Goal: Browse casually

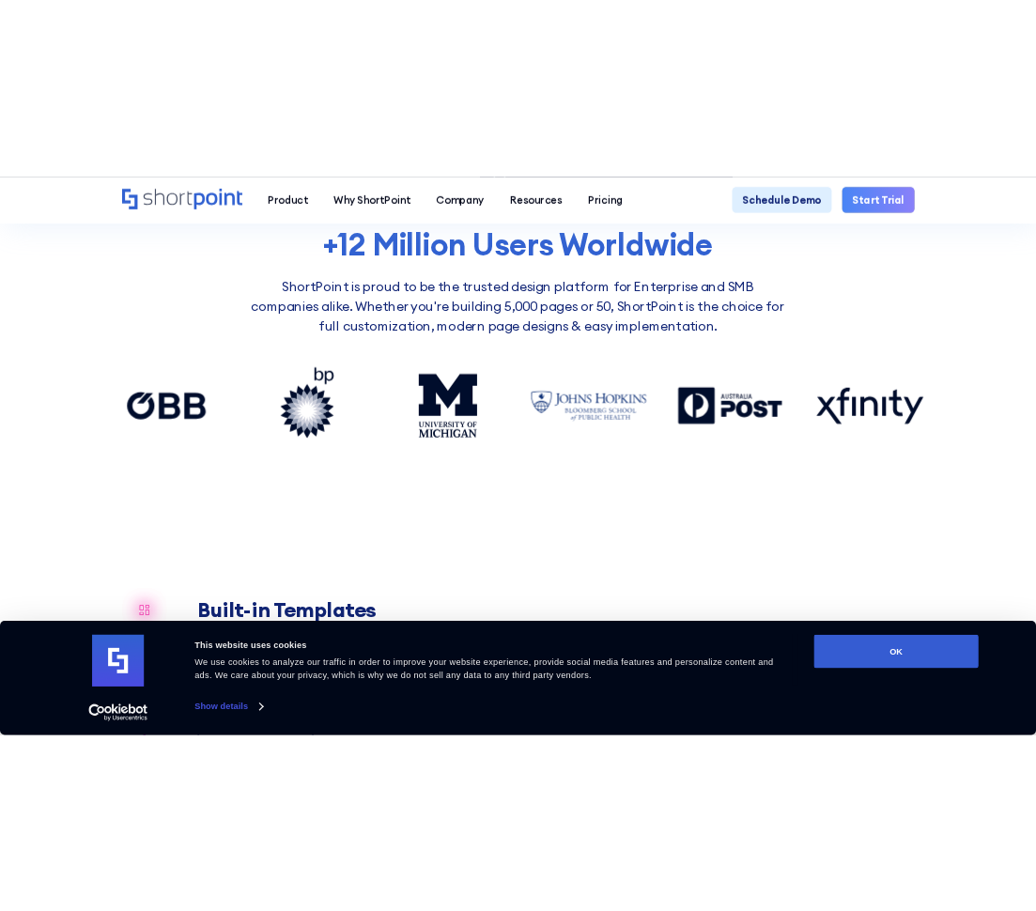
scroll to position [1475, 0]
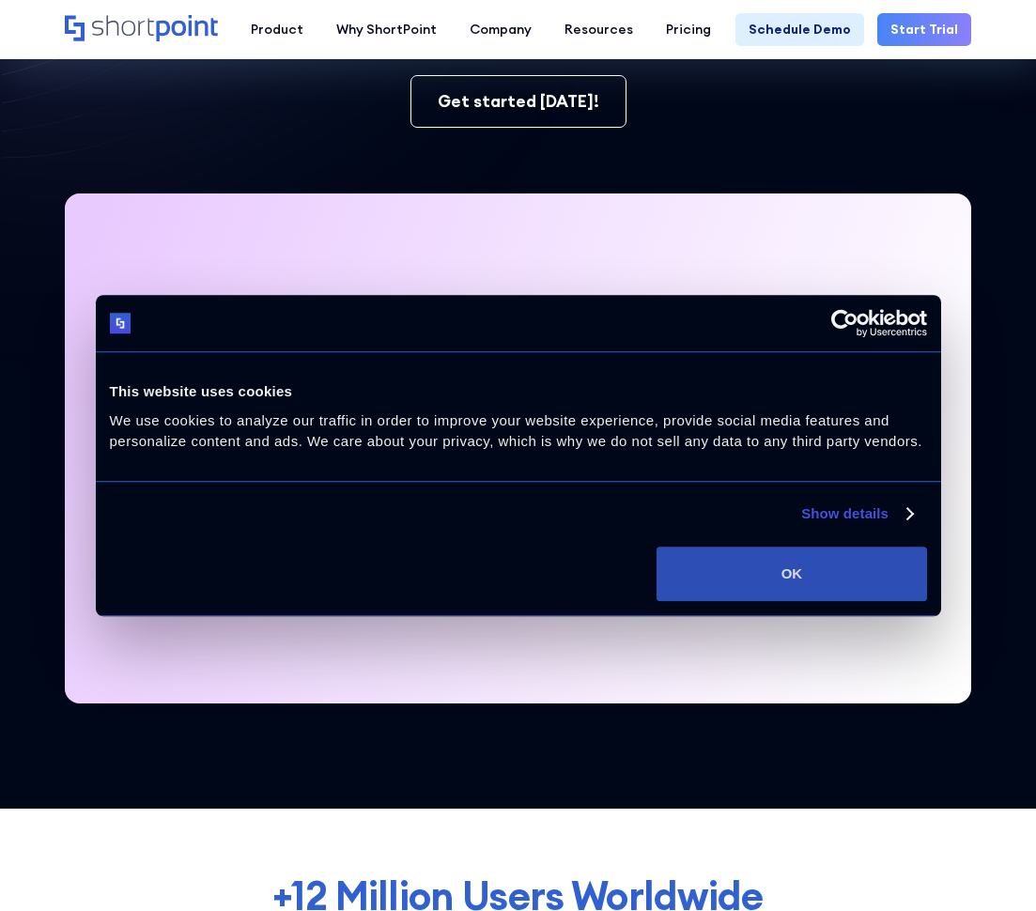
click at [812, 560] on button "OK" at bounding box center [791, 574] width 270 height 54
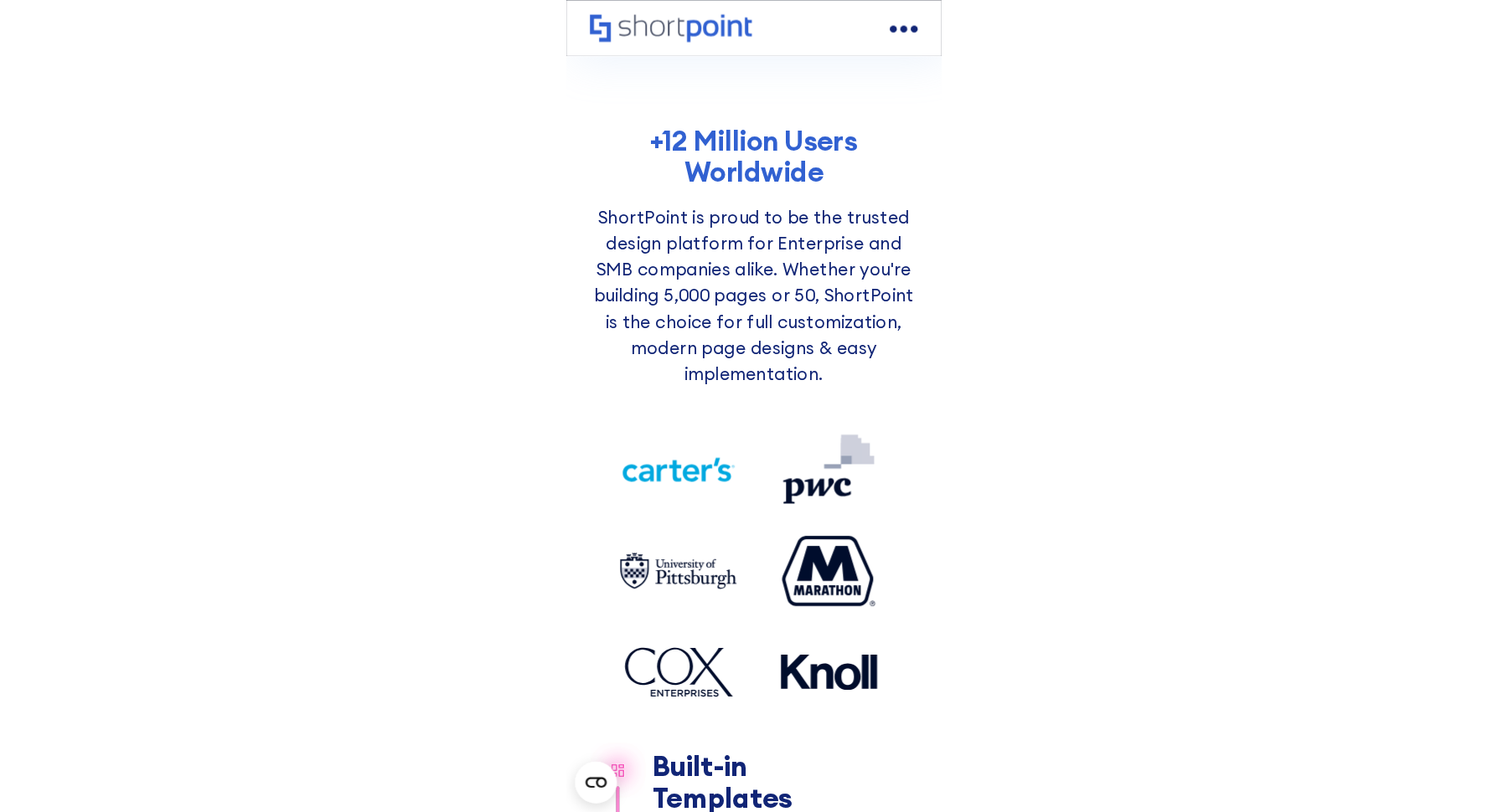
scroll to position [706, 0]
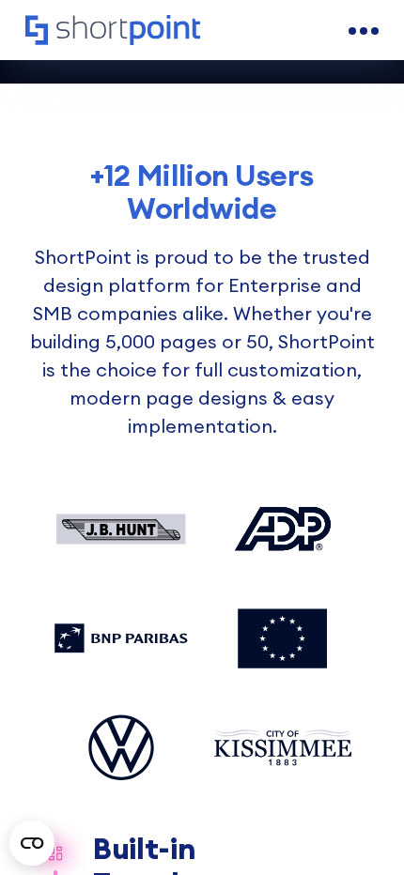
click at [139, 740] on icon at bounding box center [121, 717] width 139 height 87
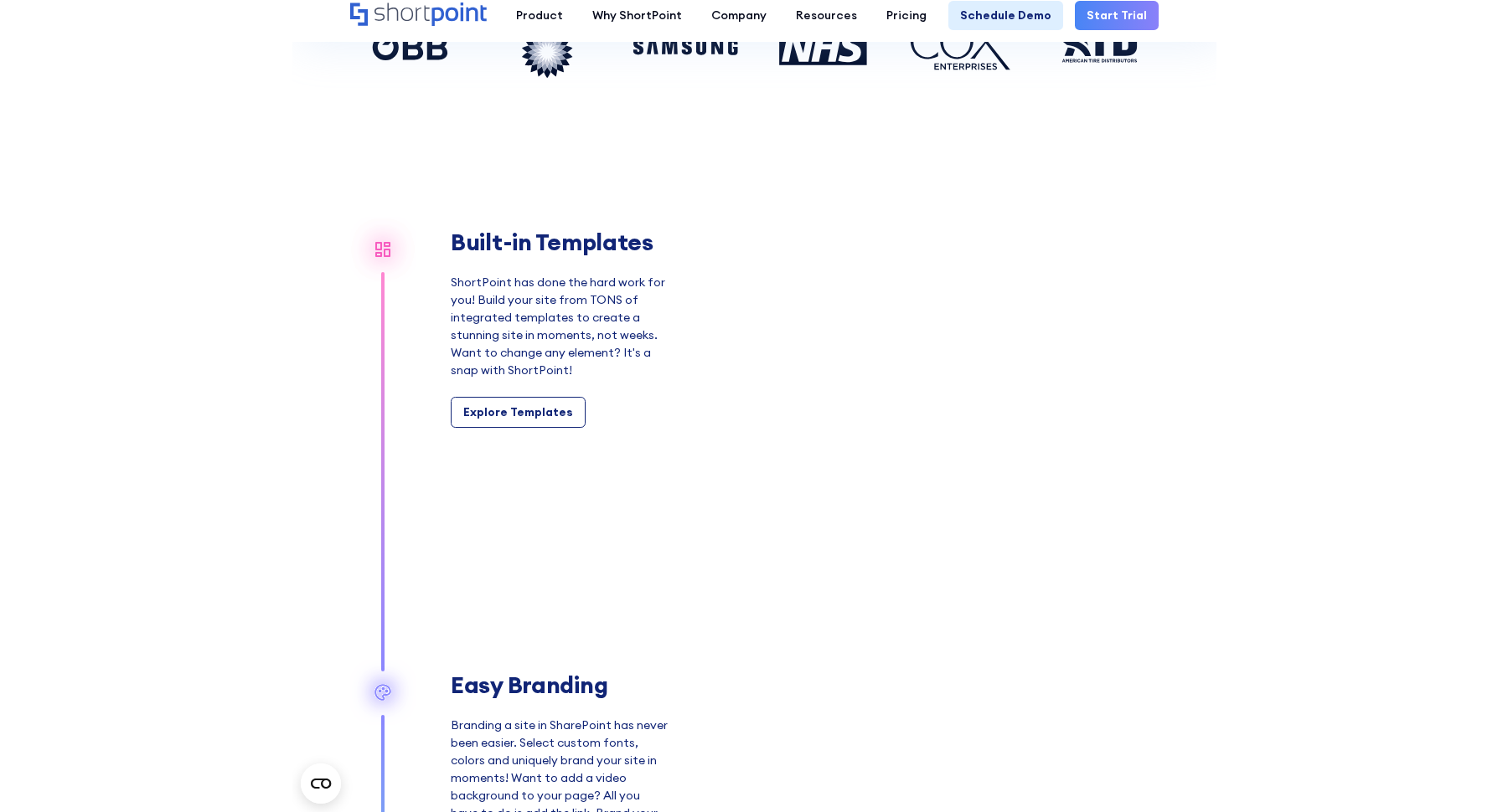
scroll to position [1089, 0]
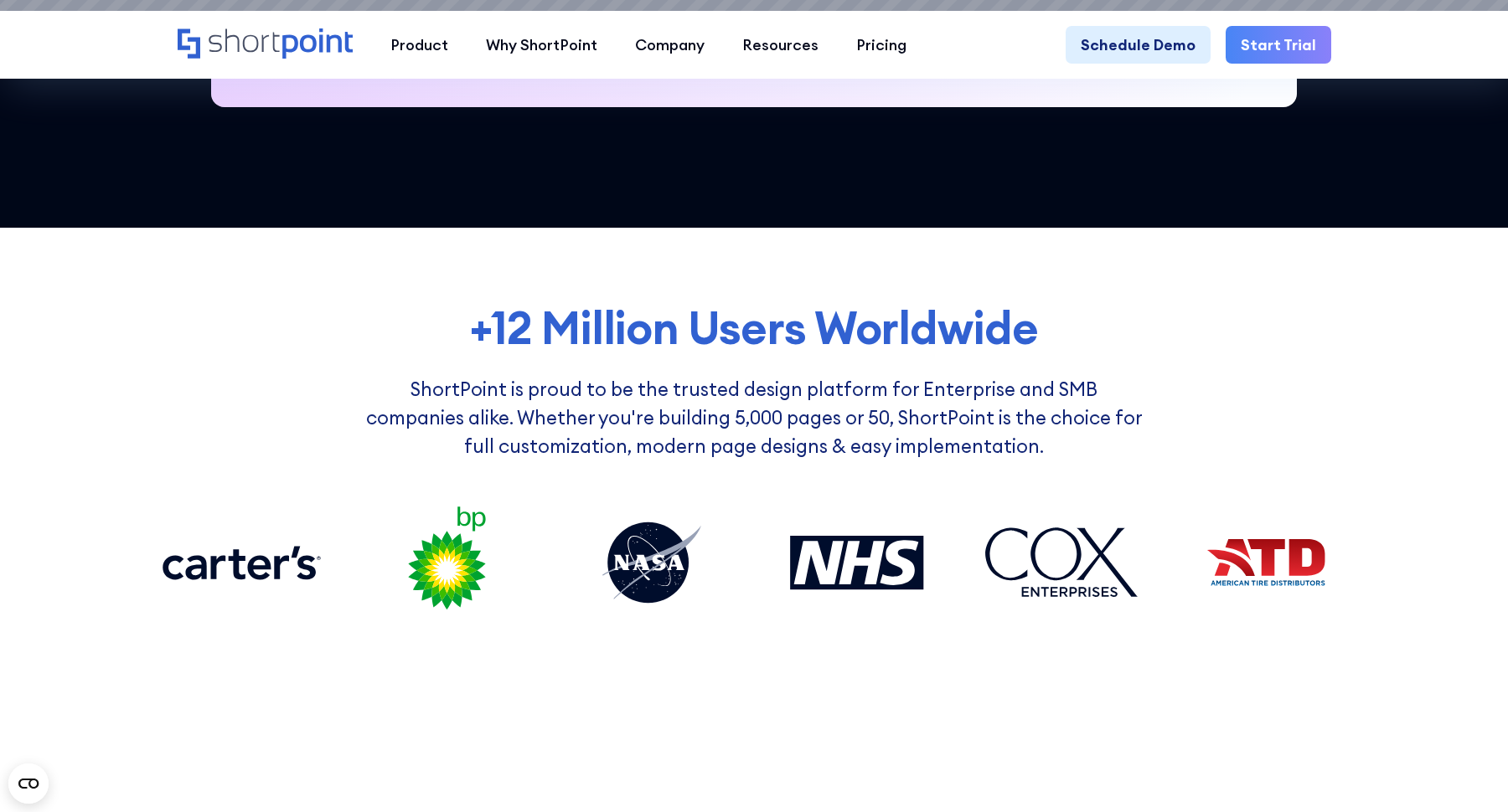
click at [720, 346] on h2 "+12 Million Users Worldwide" at bounding box center [754, 327] width 1206 height 49
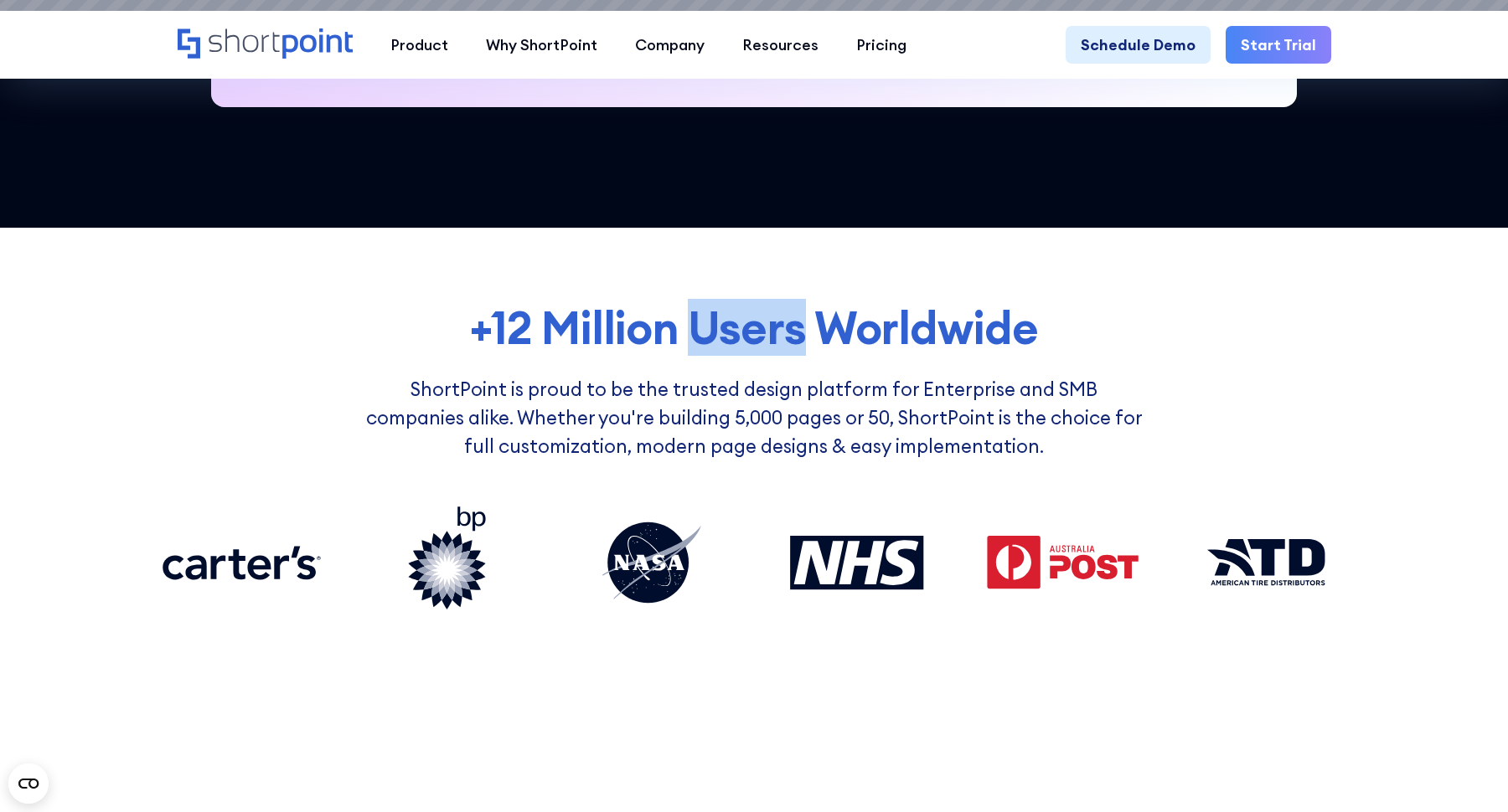
click at [720, 346] on h2 "+12 Million Users Worldwide" at bounding box center [754, 327] width 1206 height 49
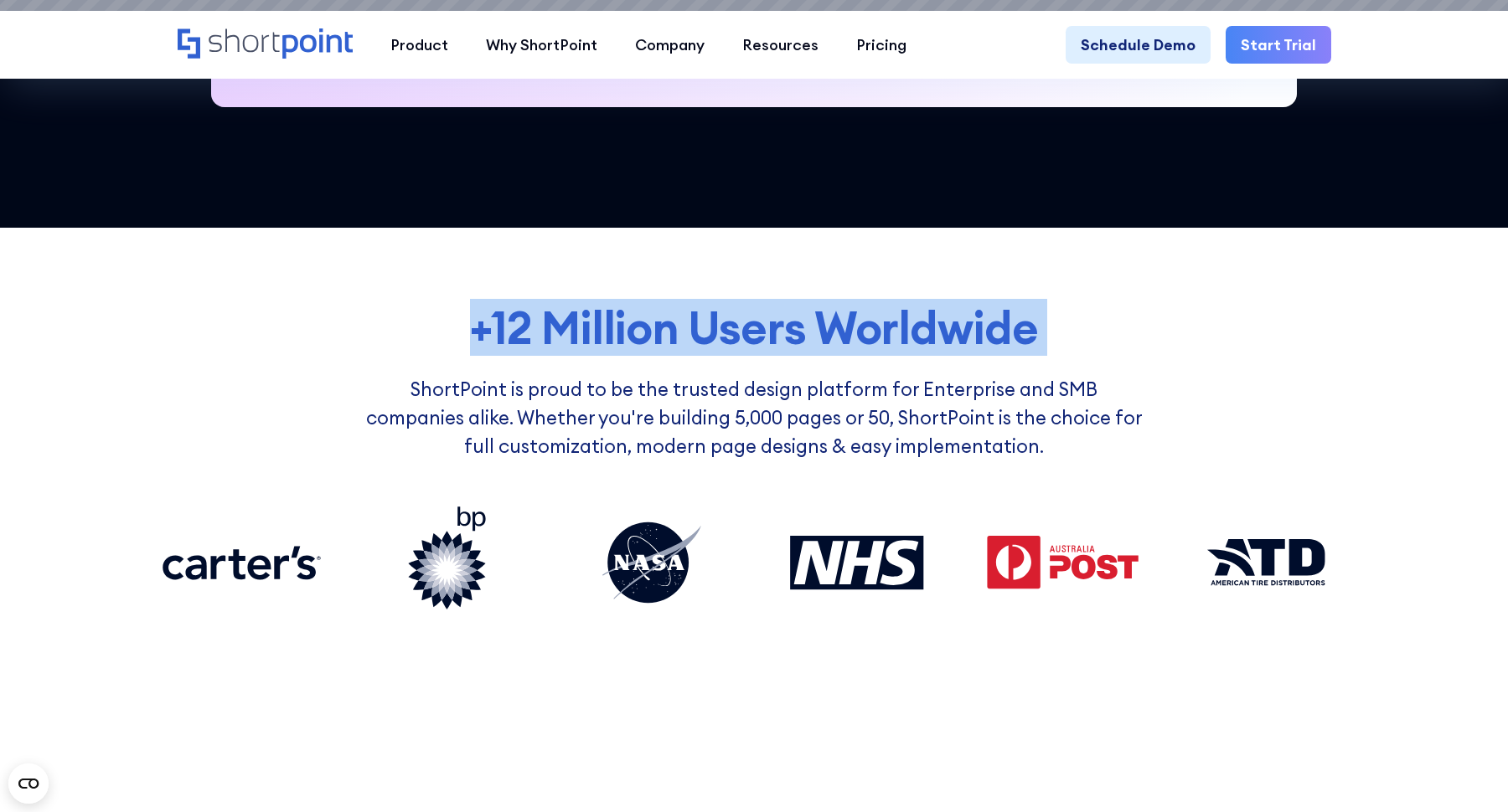
click at [720, 346] on h2 "+12 Million Users Worldwide" at bounding box center [754, 327] width 1206 height 49
copy h2 "+12 Million Users Worldwide"
